Goal: Find specific page/section: Find specific page/section

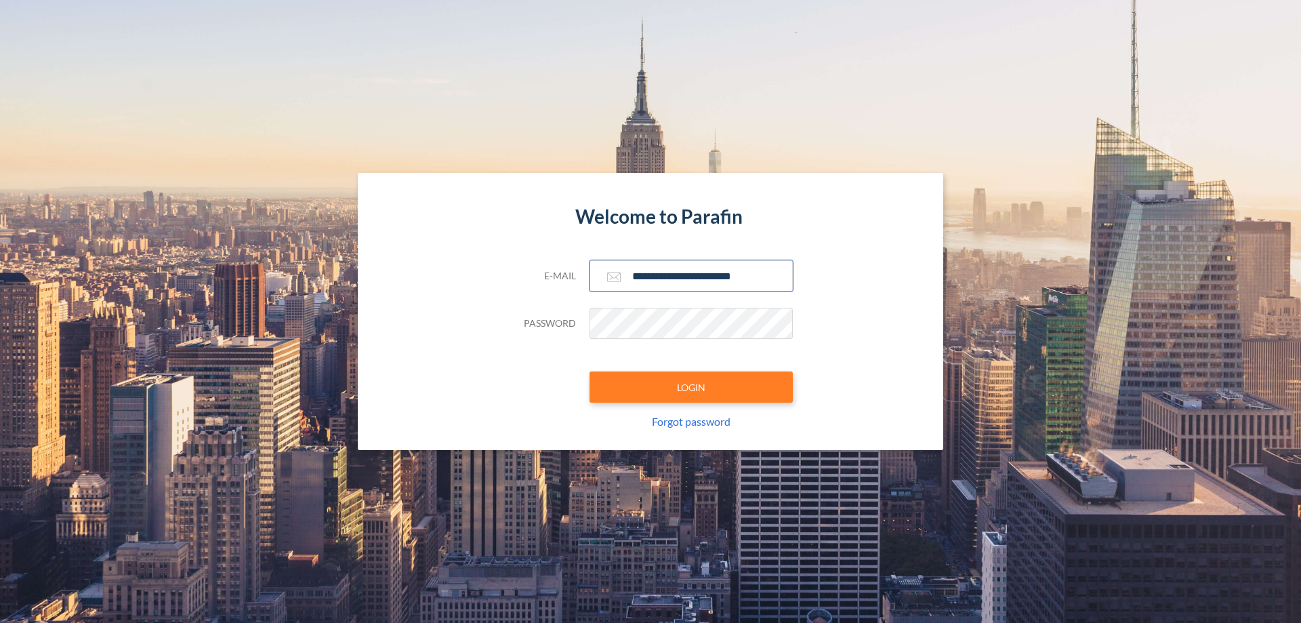
type input "**********"
click at [691, 387] on button "LOGIN" at bounding box center [691, 386] width 203 height 31
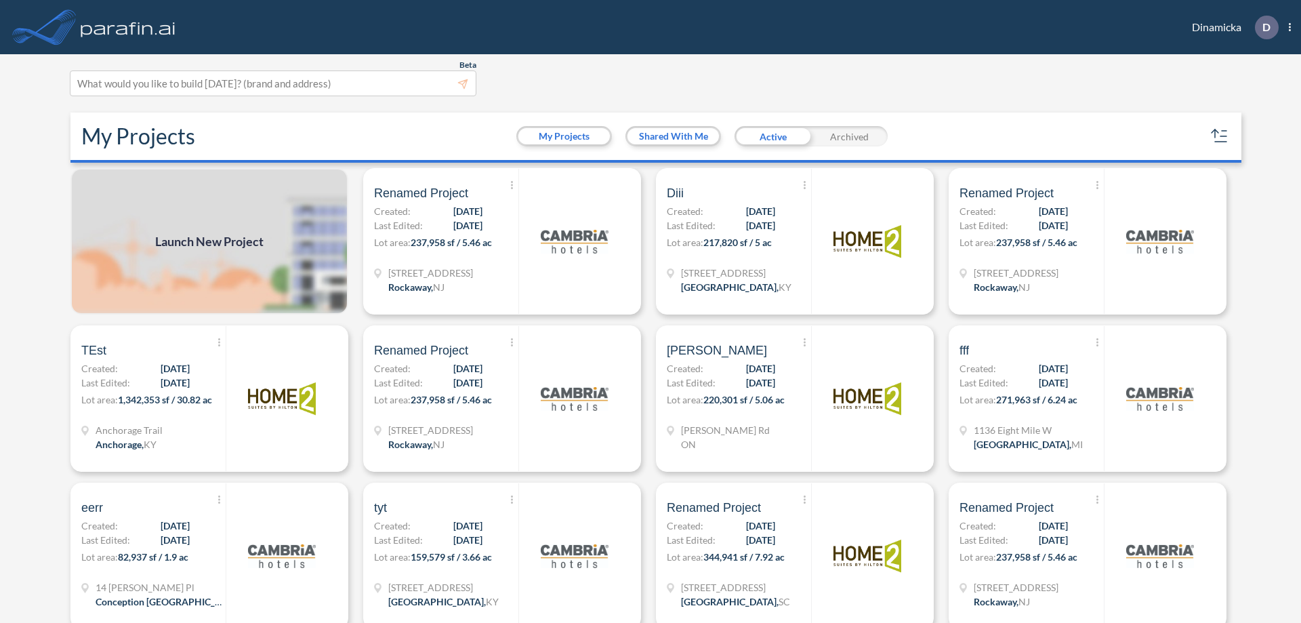
scroll to position [3, 0]
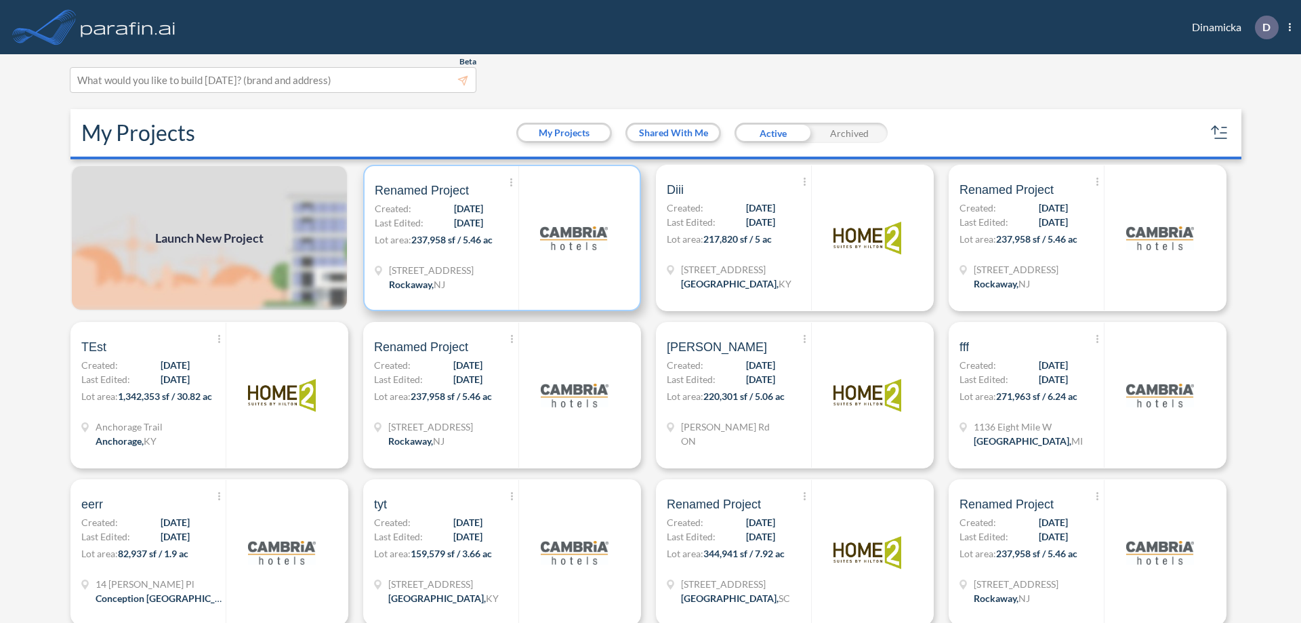
click at [499, 238] on p "Lot area: 237,958 sf / 5.46 ac" at bounding box center [447, 242] width 144 height 20
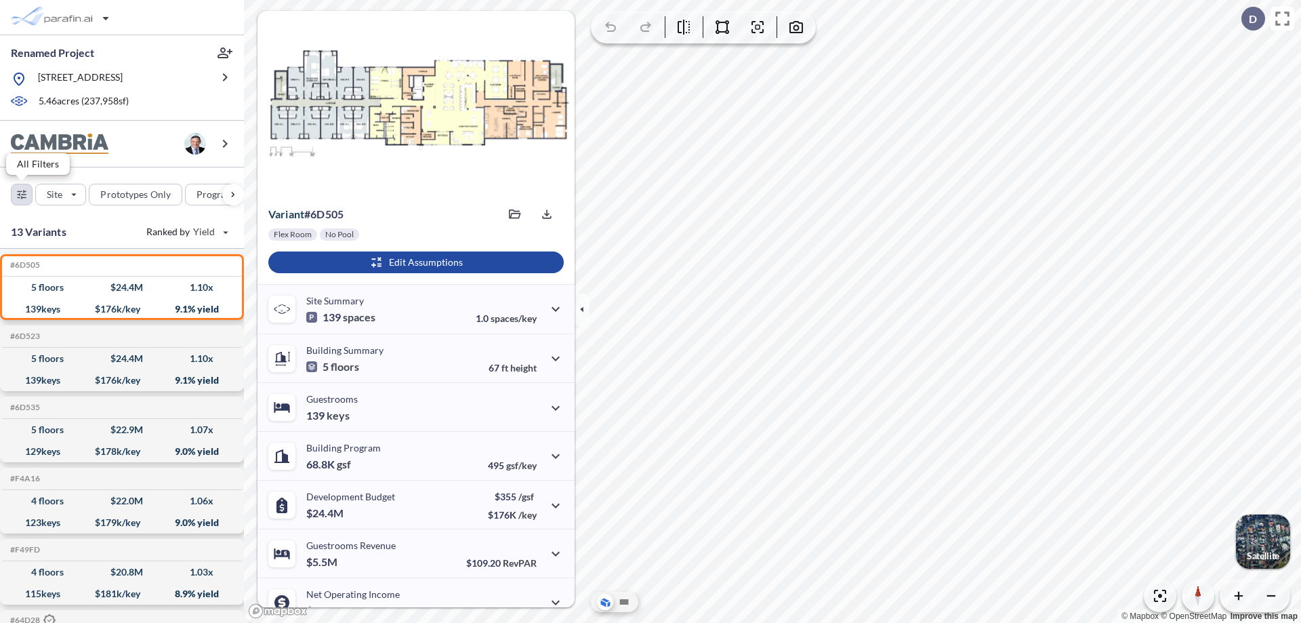
click at [22, 194] on div "button" at bounding box center [22, 194] width 20 height 20
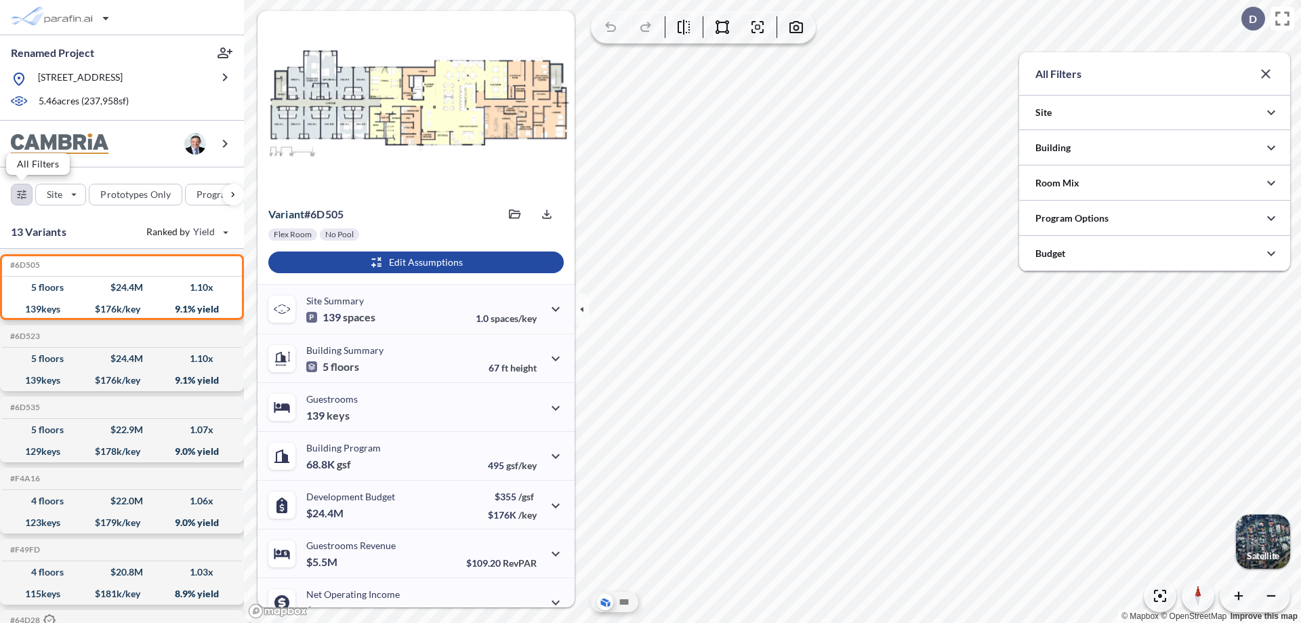
scroll to position [677650, 677379]
click at [1271, 148] on icon "button" at bounding box center [1271, 148] width 16 height 16
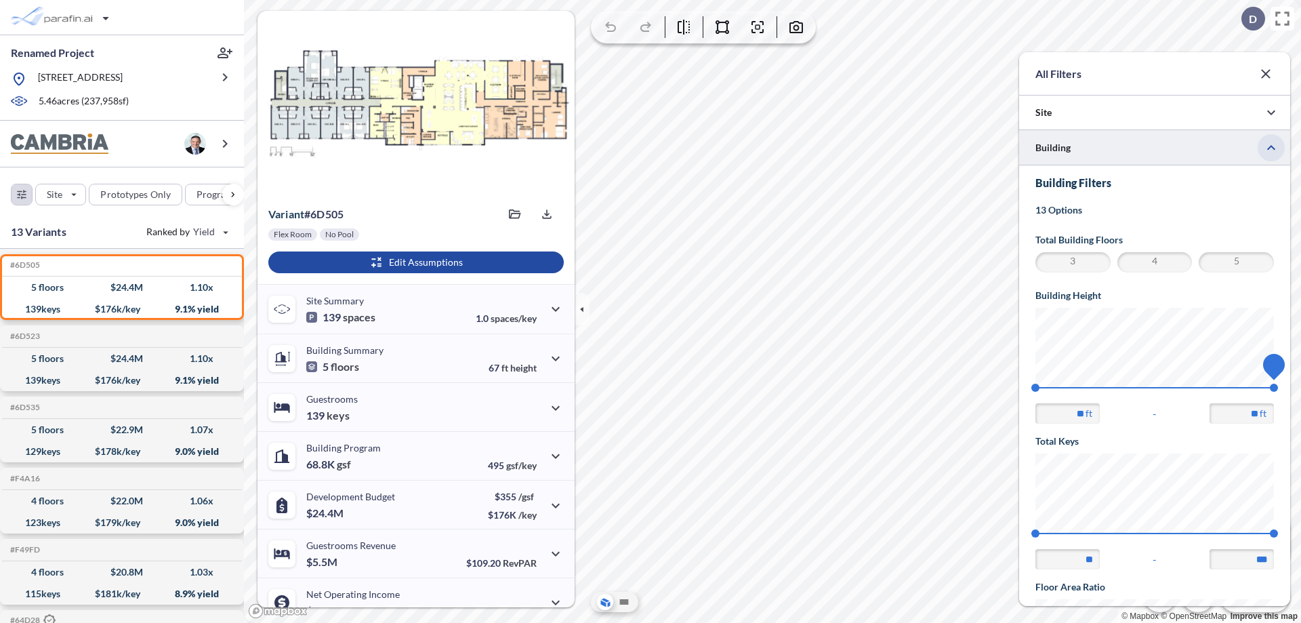
scroll to position [236, 0]
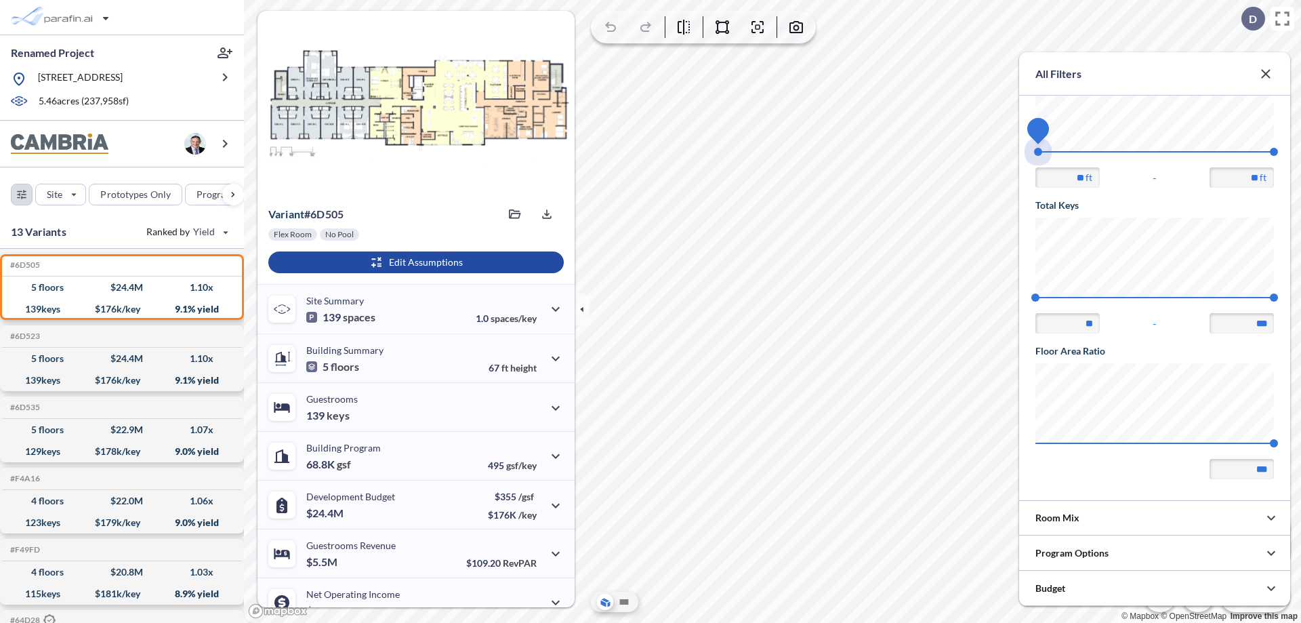
drag, startPoint x: 1035, startPoint y: 152, endPoint x: 1274, endPoint y: 152, distance: 238.5
click at [1274, 152] on span "45 67.56" at bounding box center [1154, 156] width 239 height 10
type input "**"
